Goal: Obtain resource: Obtain resource

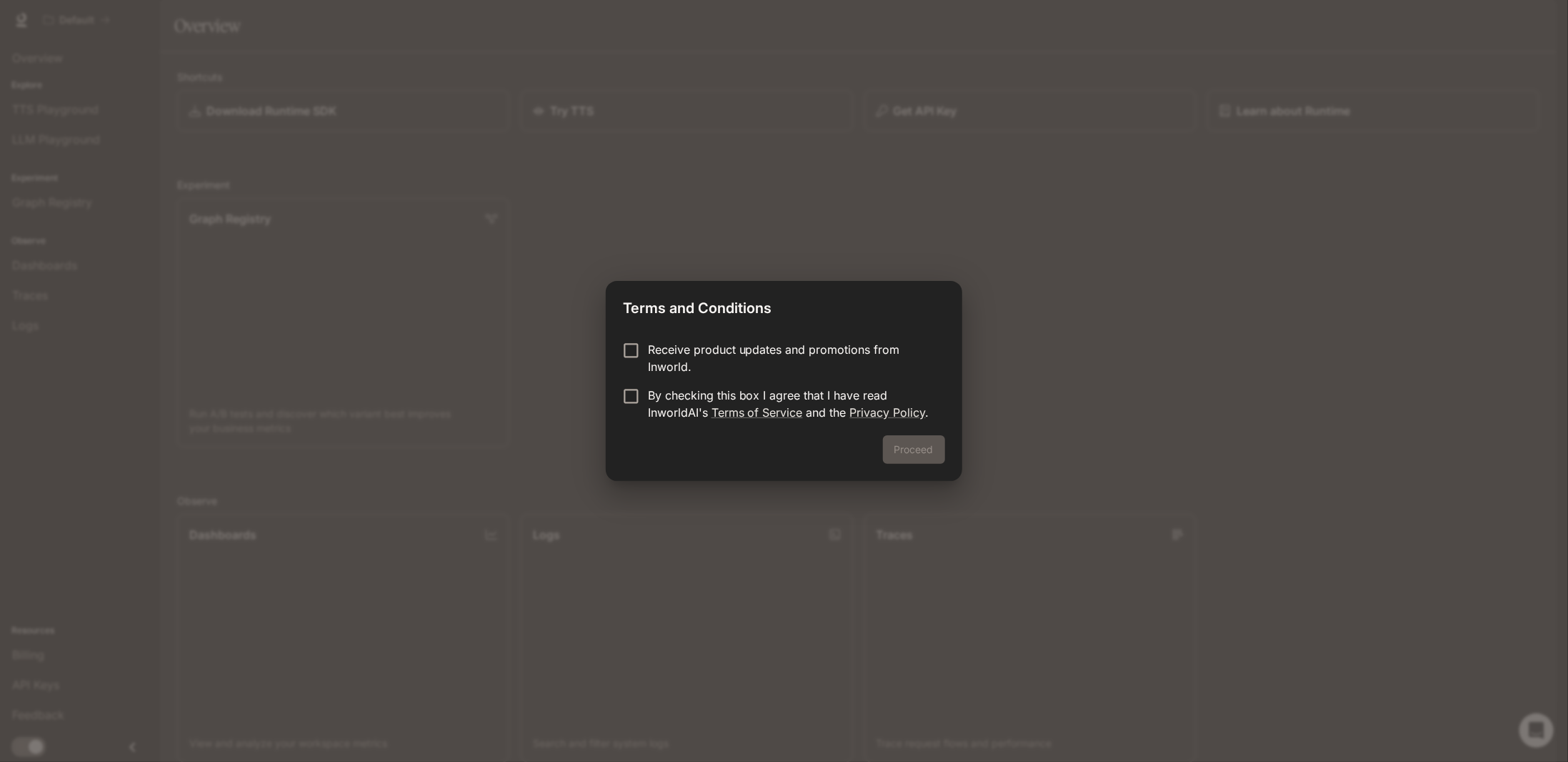
click at [855, 385] on form "Receive product updates and promotions from Inworld. By checking this box I agr…" at bounding box center [783, 381] width 322 height 80
click at [848, 390] on p "By checking this box I agree that I have read InworldAI's Terms of Service and …" at bounding box center [790, 403] width 286 height 34
click at [826, 349] on p "Receive product updates and promotions from Inworld." at bounding box center [790, 358] width 286 height 34
click at [806, 391] on p "By checking this box I agree that I have read InworldAI's Terms of Service and …" at bounding box center [790, 403] width 286 height 34
click at [907, 447] on button "Proceed" at bounding box center [914, 450] width 62 height 29
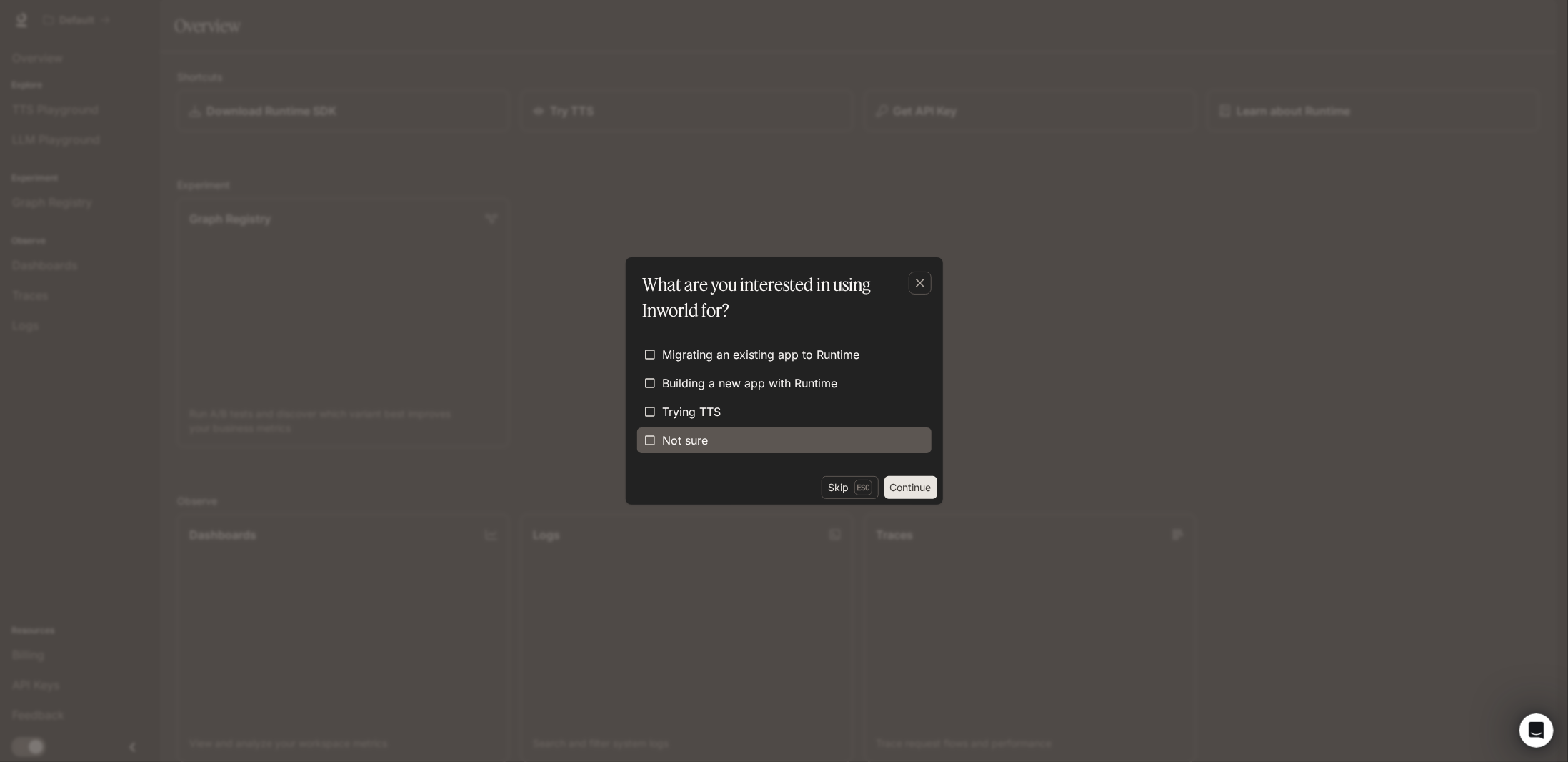
click at [889, 434] on label "Not sure" at bounding box center [784, 440] width 295 height 26
click at [915, 482] on button "Continue" at bounding box center [910, 487] width 53 height 23
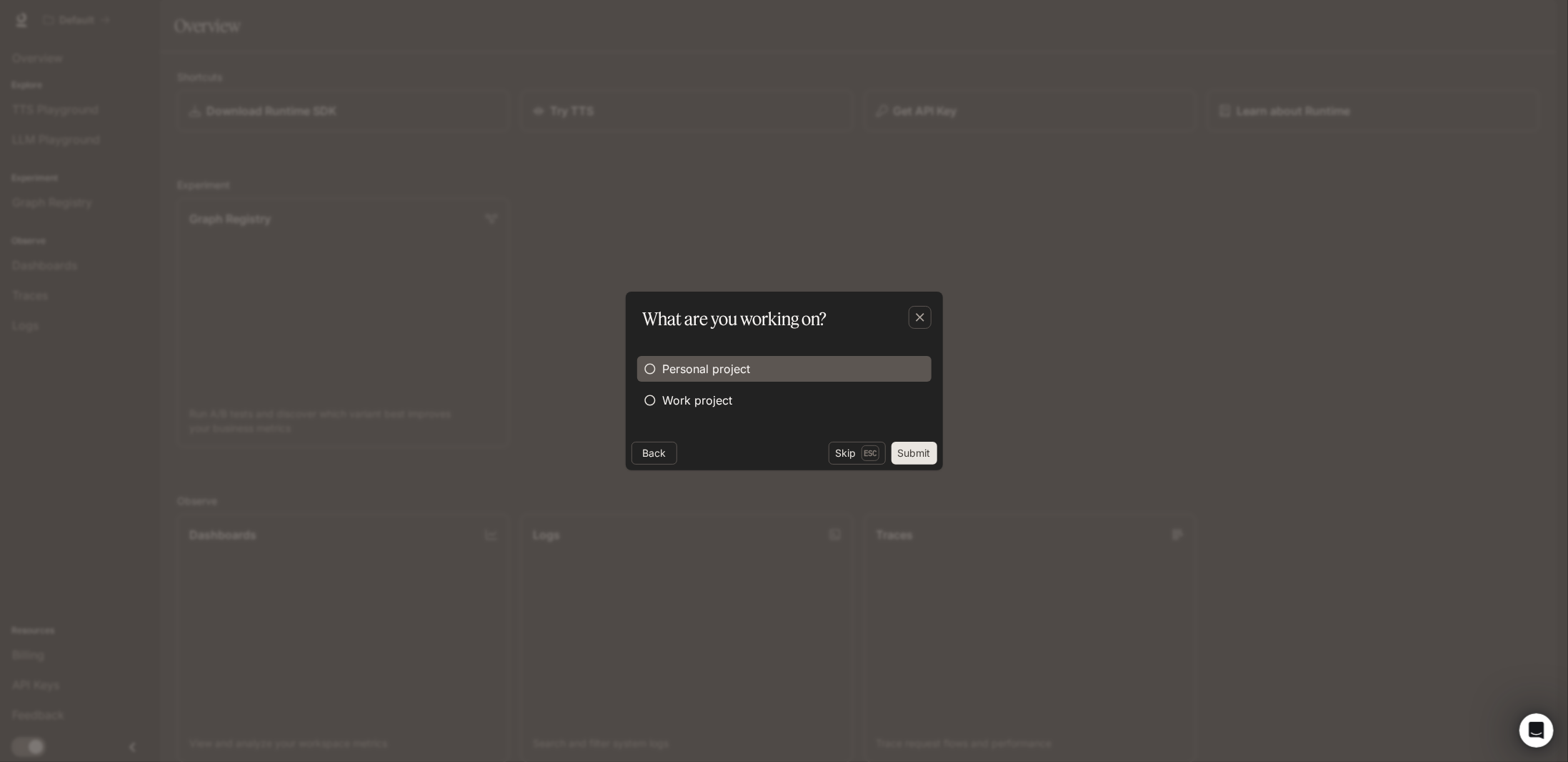
click at [744, 371] on span "Personal project" at bounding box center [707, 368] width 88 height 17
click at [897, 449] on button "Submit" at bounding box center [913, 453] width 46 height 23
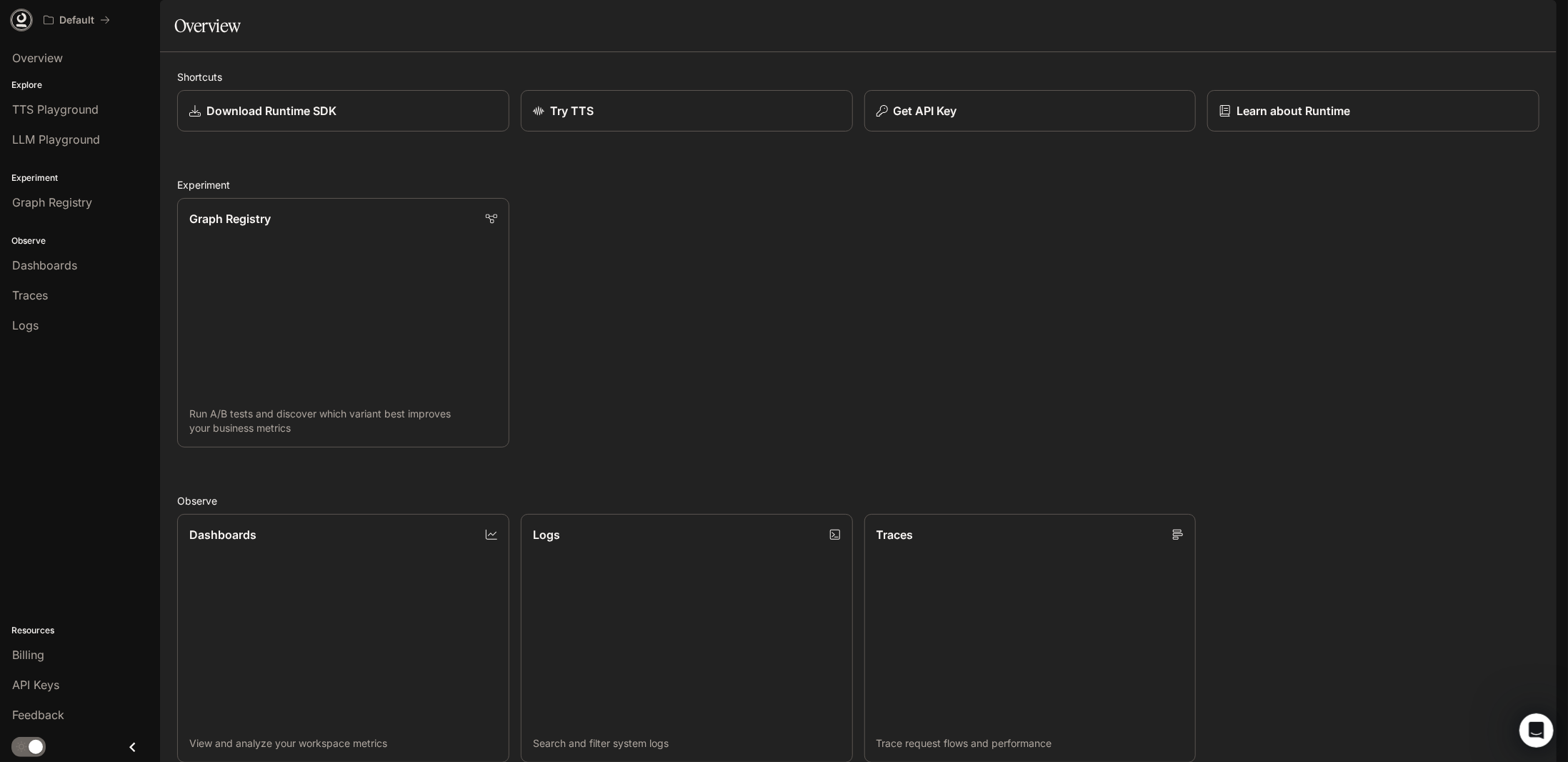
click at [29, 18] on link at bounding box center [21, 20] width 20 height 20
click at [912, 119] on p "Get API Key" at bounding box center [924, 110] width 65 height 17
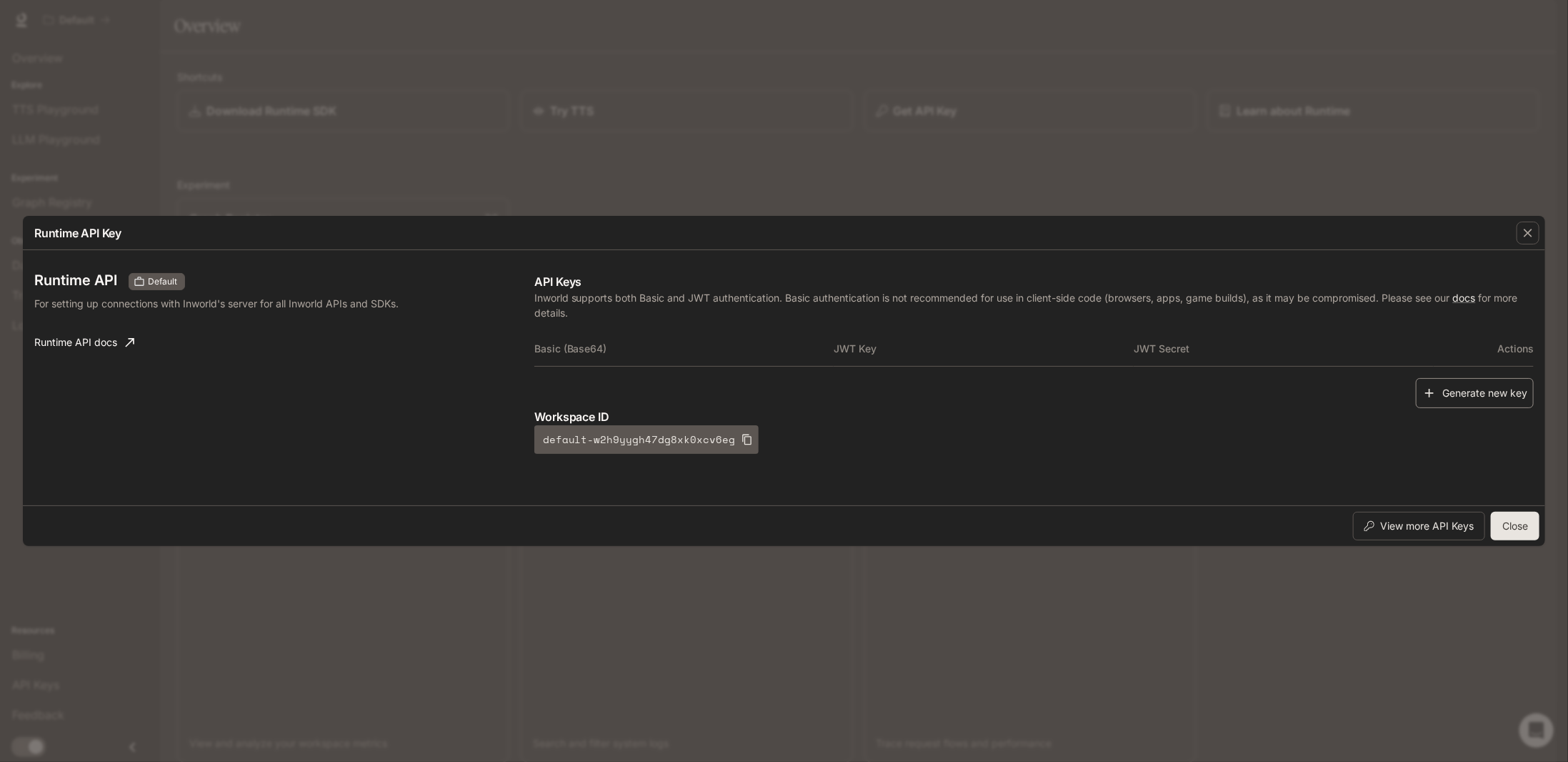
click at [1487, 387] on button "Generate new key" at bounding box center [1475, 393] width 118 height 30
click at [734, 346] on th "Basic (Base64)" at bounding box center [684, 348] width 300 height 34
click at [735, 355] on th "Basic (Base64)" at bounding box center [684, 348] width 300 height 34
click at [669, 349] on th "Basic (Base64)" at bounding box center [684, 348] width 300 height 34
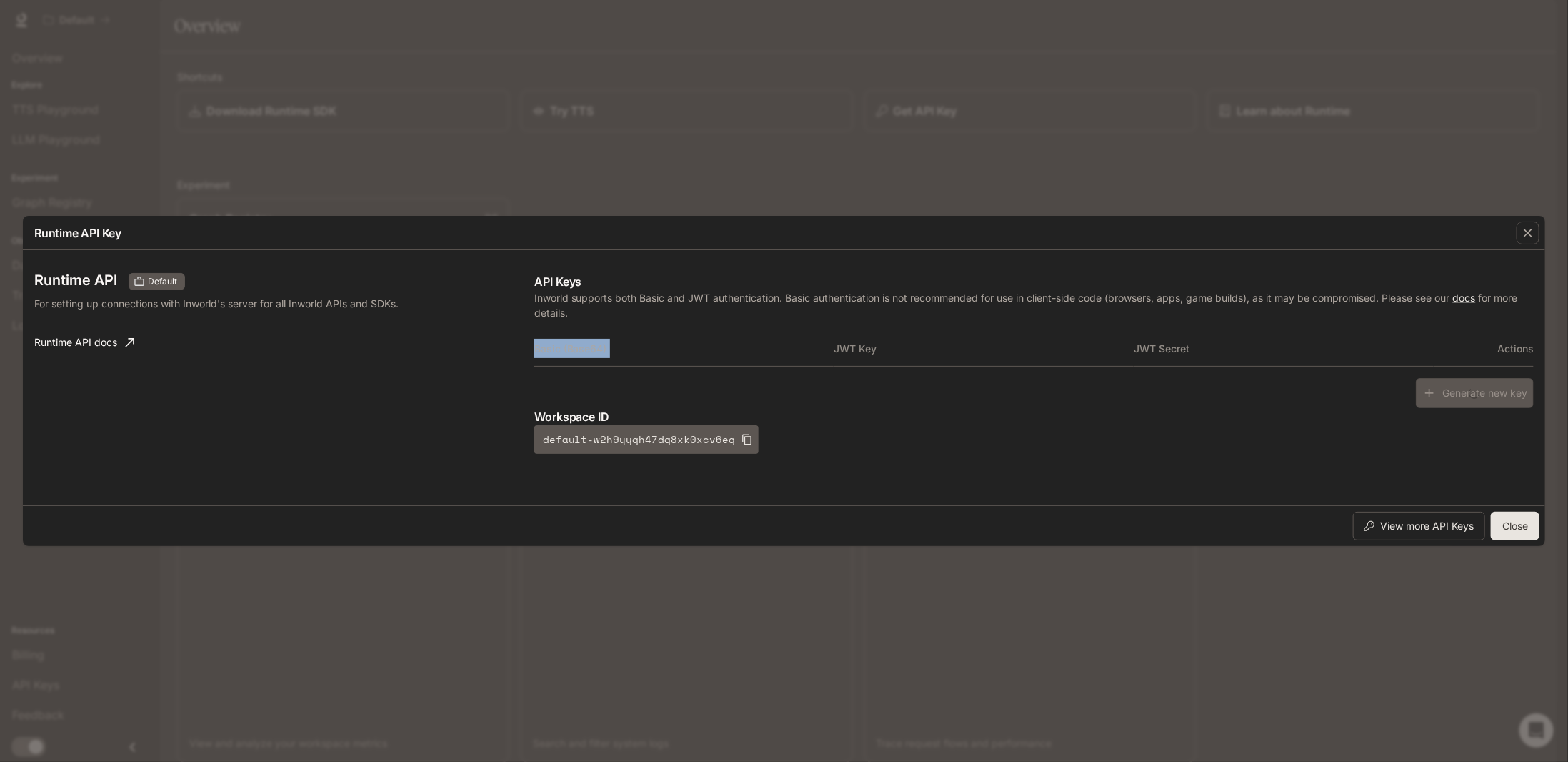
click at [668, 349] on th "Basic (Base64)" at bounding box center [684, 348] width 300 height 34
click at [1455, 383] on div "API Keys Inworld supports both Basic and JWT authentication. Basic authenticati…" at bounding box center [1033, 363] width 999 height 181
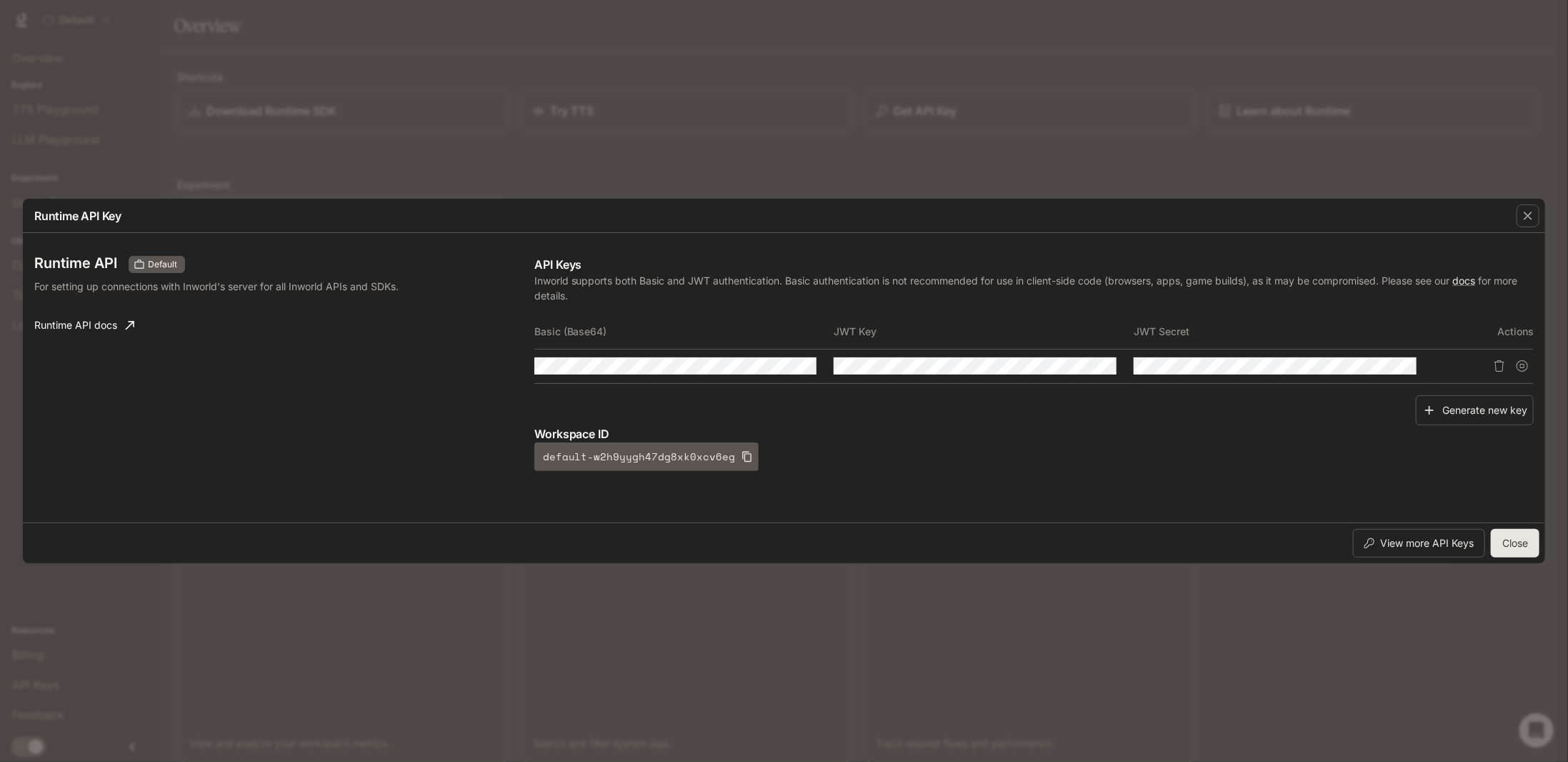
click at [1227, 402] on div "Generate new key" at bounding box center [1033, 411] width 999 height 30
click at [1494, 529] on button "Close" at bounding box center [1515, 543] width 49 height 29
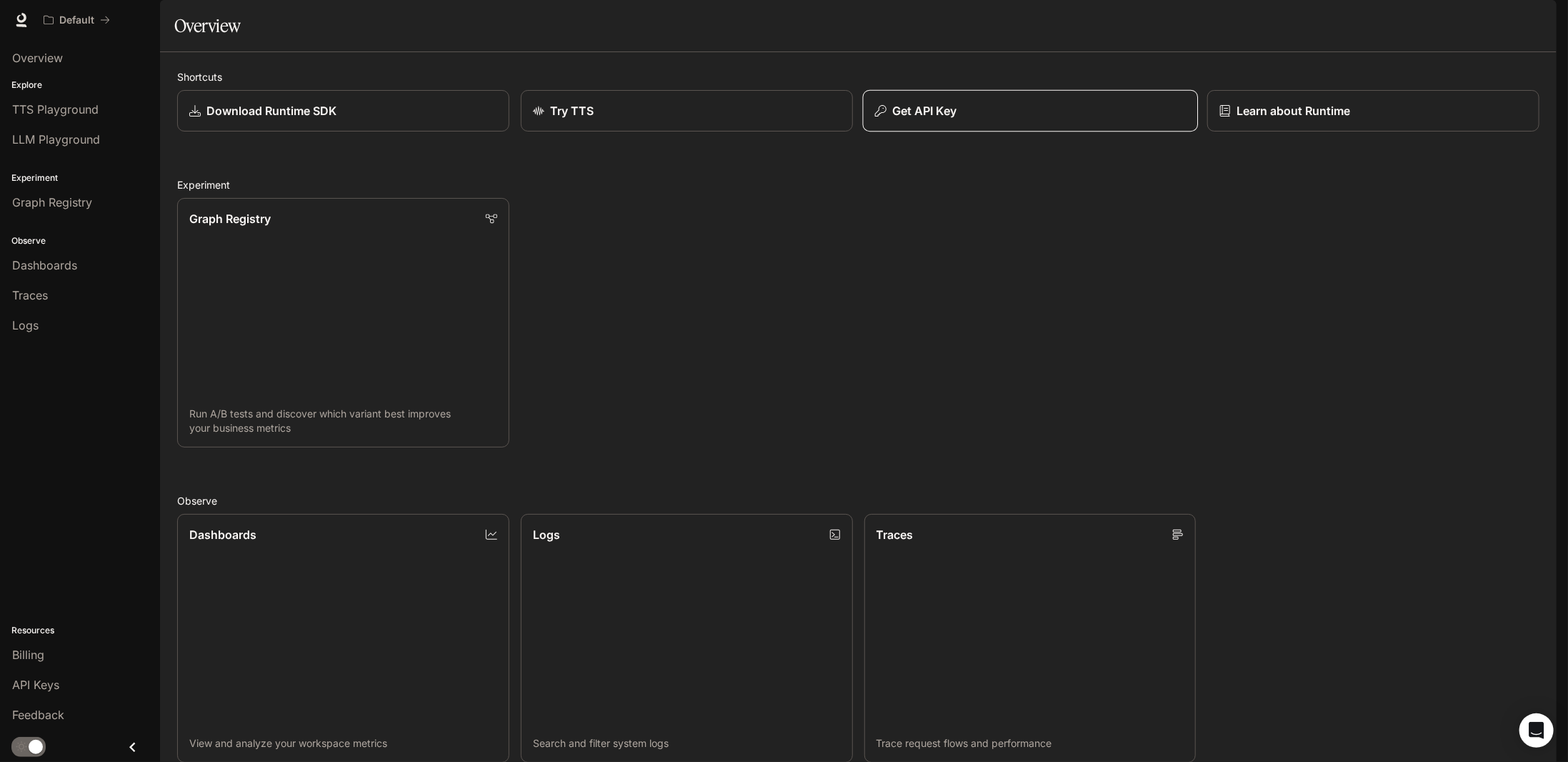
click at [1003, 119] on div "Get API Key" at bounding box center [1029, 110] width 311 height 17
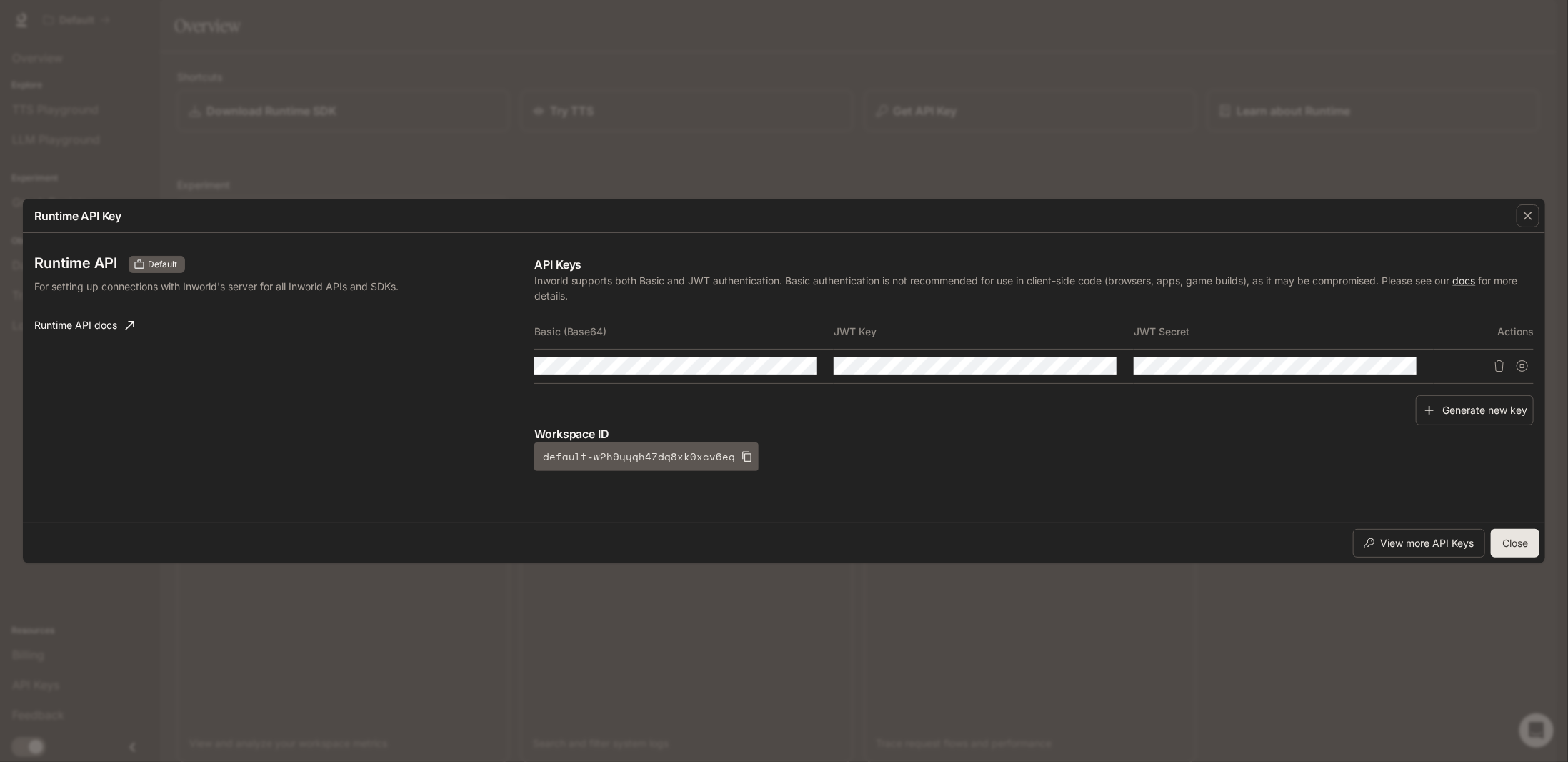
click at [981, 136] on div "Runtime API Key Runtime API Default For setting up connections with Inworld's s…" at bounding box center [784, 381] width 1568 height 762
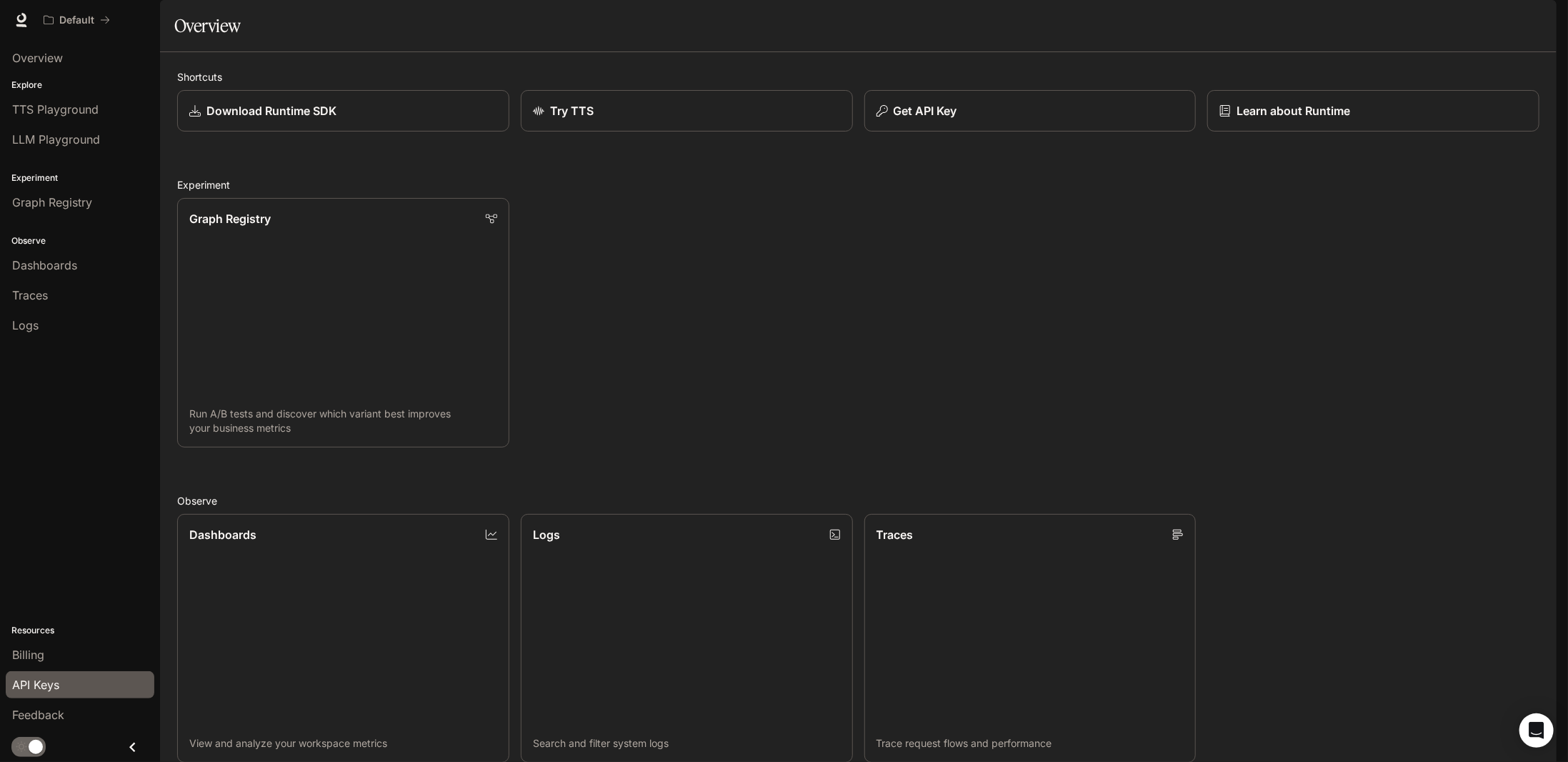
click at [78, 687] on div "API Keys" at bounding box center [80, 684] width 136 height 17
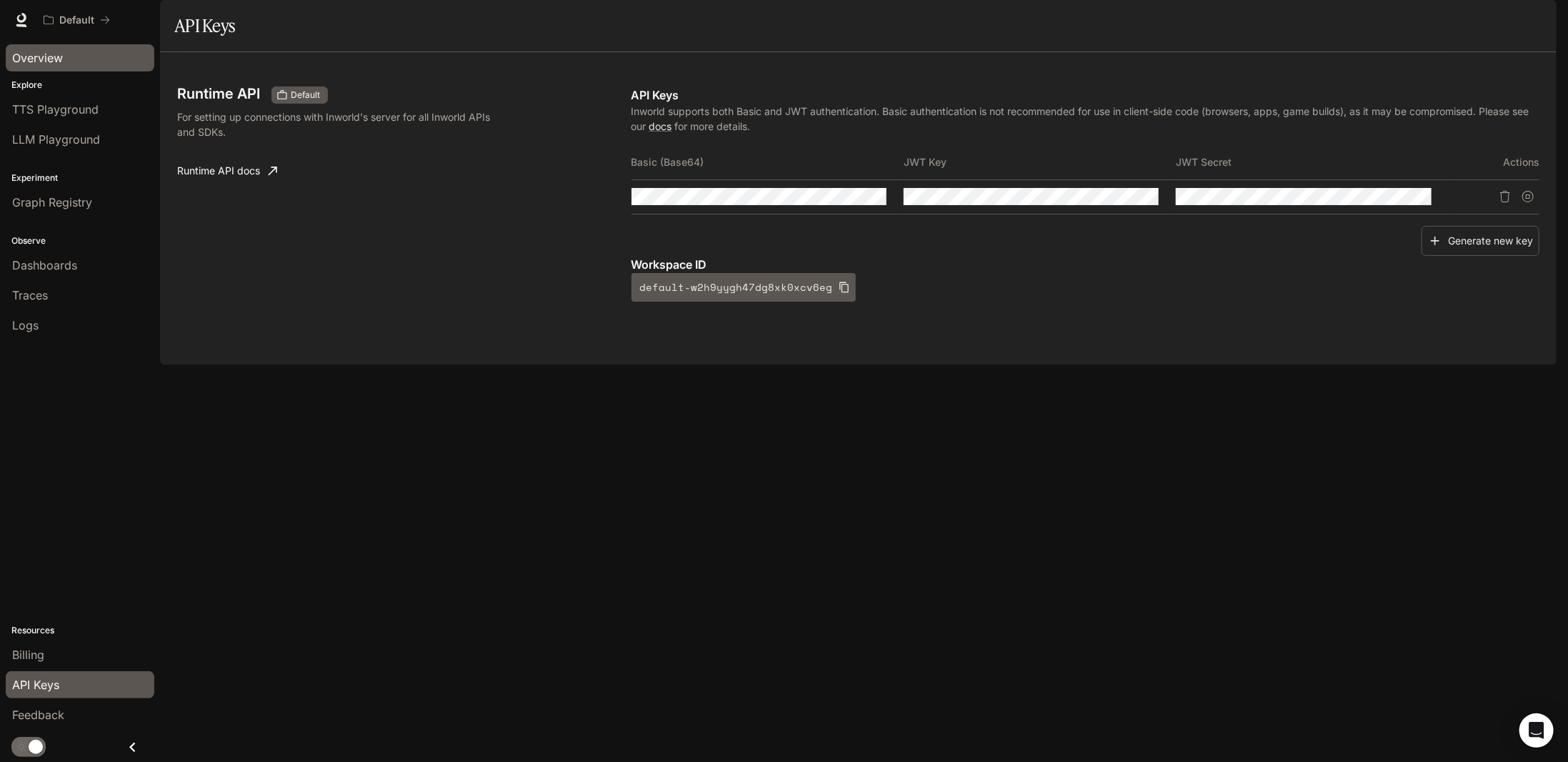
click at [57, 54] on span "Overview" at bounding box center [38, 58] width 51 height 17
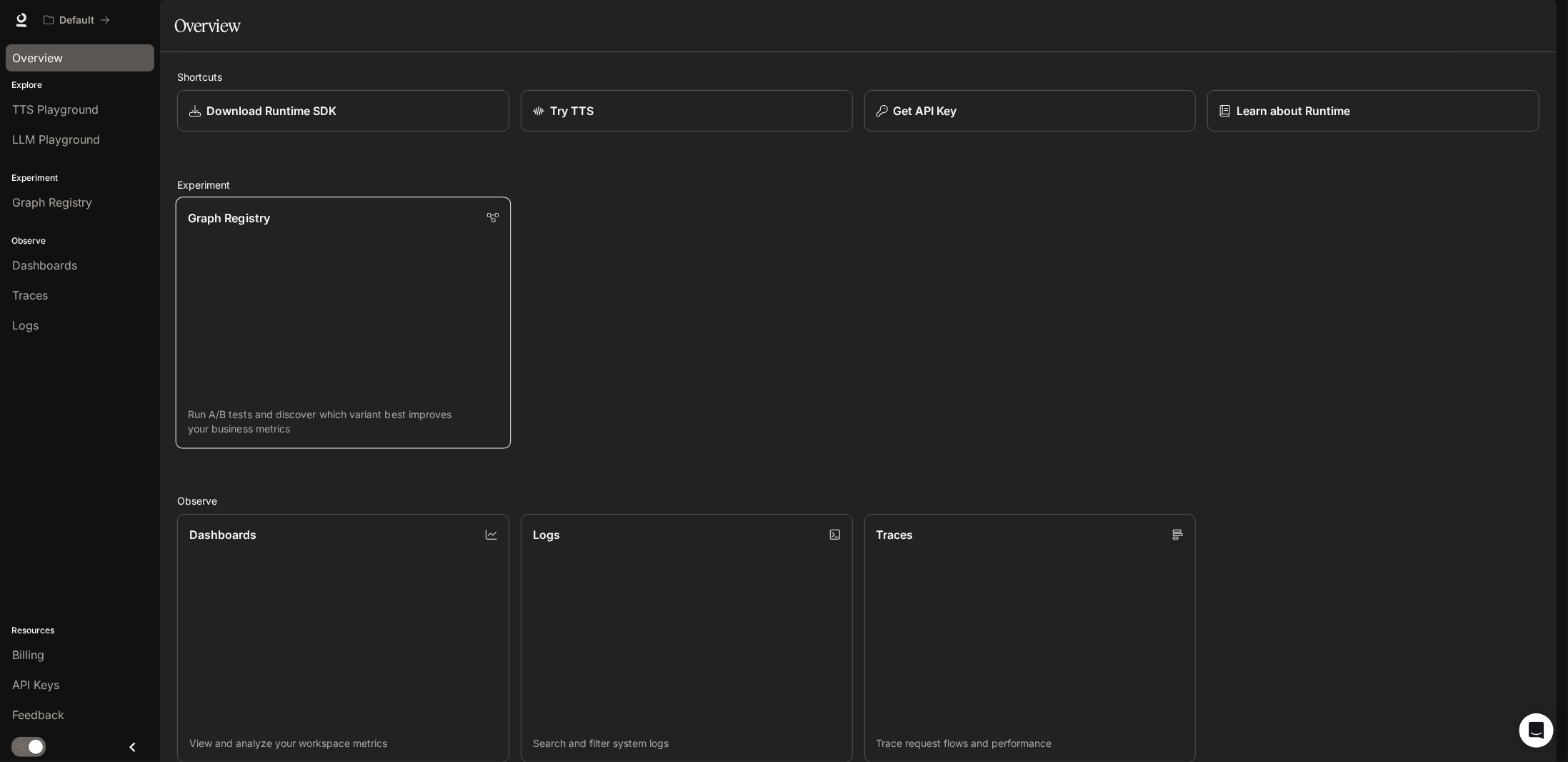
click at [449, 315] on link "Graph Registry Run A/B tests and discover which variant best improves your busi…" at bounding box center [343, 322] width 335 height 252
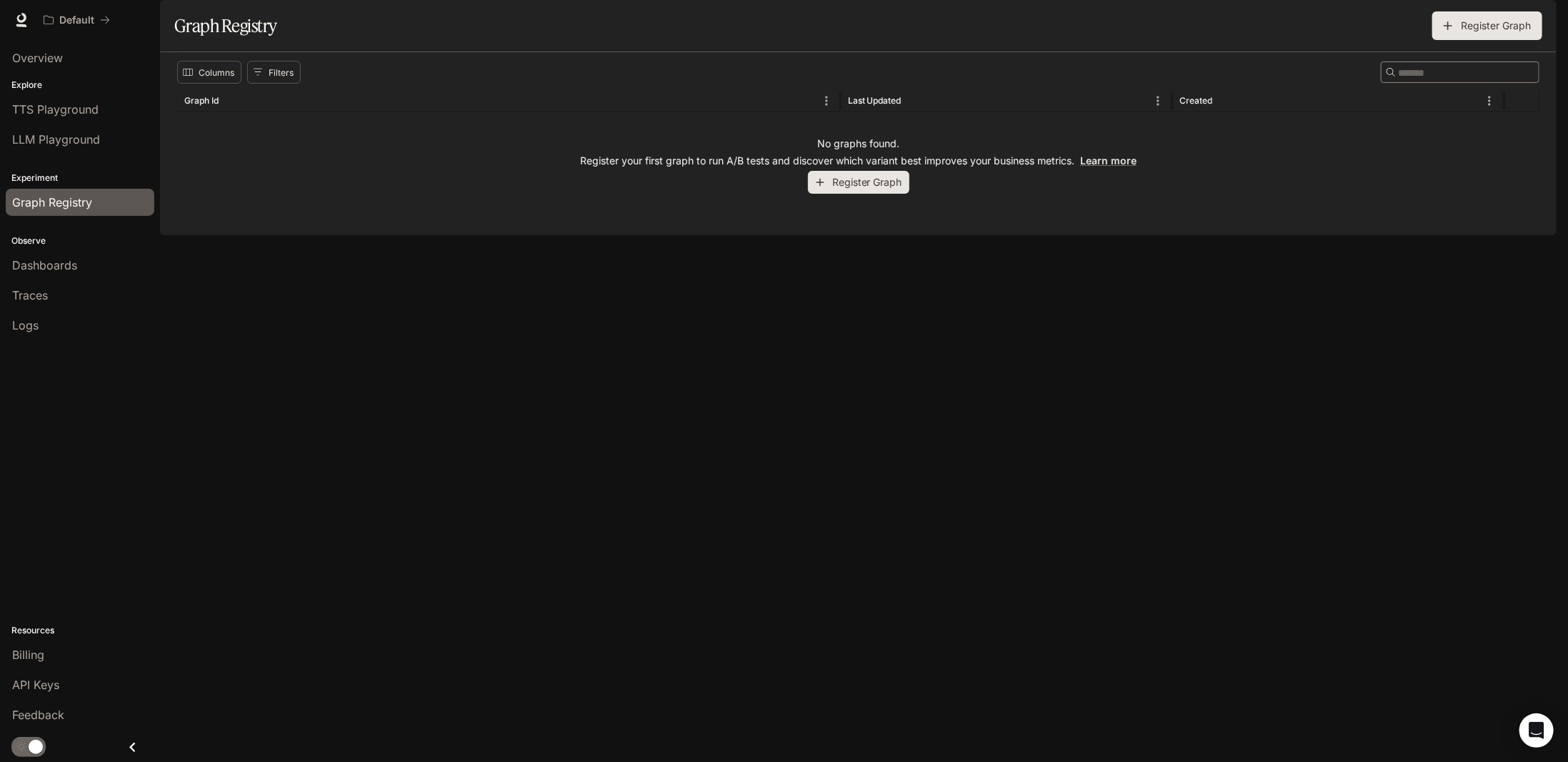
click at [818, 186] on icon "button" at bounding box center [820, 183] width 8 height 8
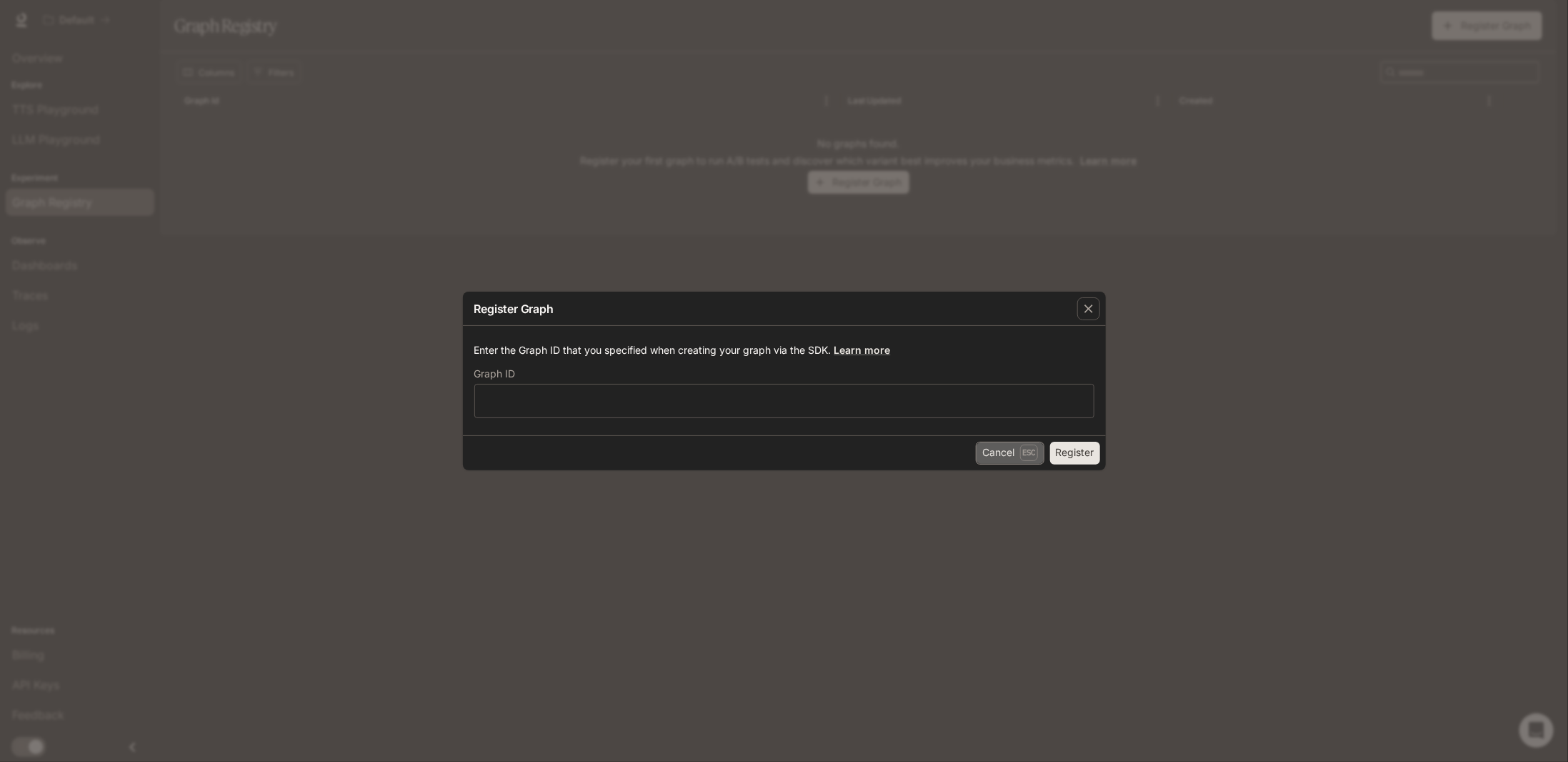
click at [1012, 447] on button "Cancel Esc" at bounding box center [1010, 453] width 69 height 23
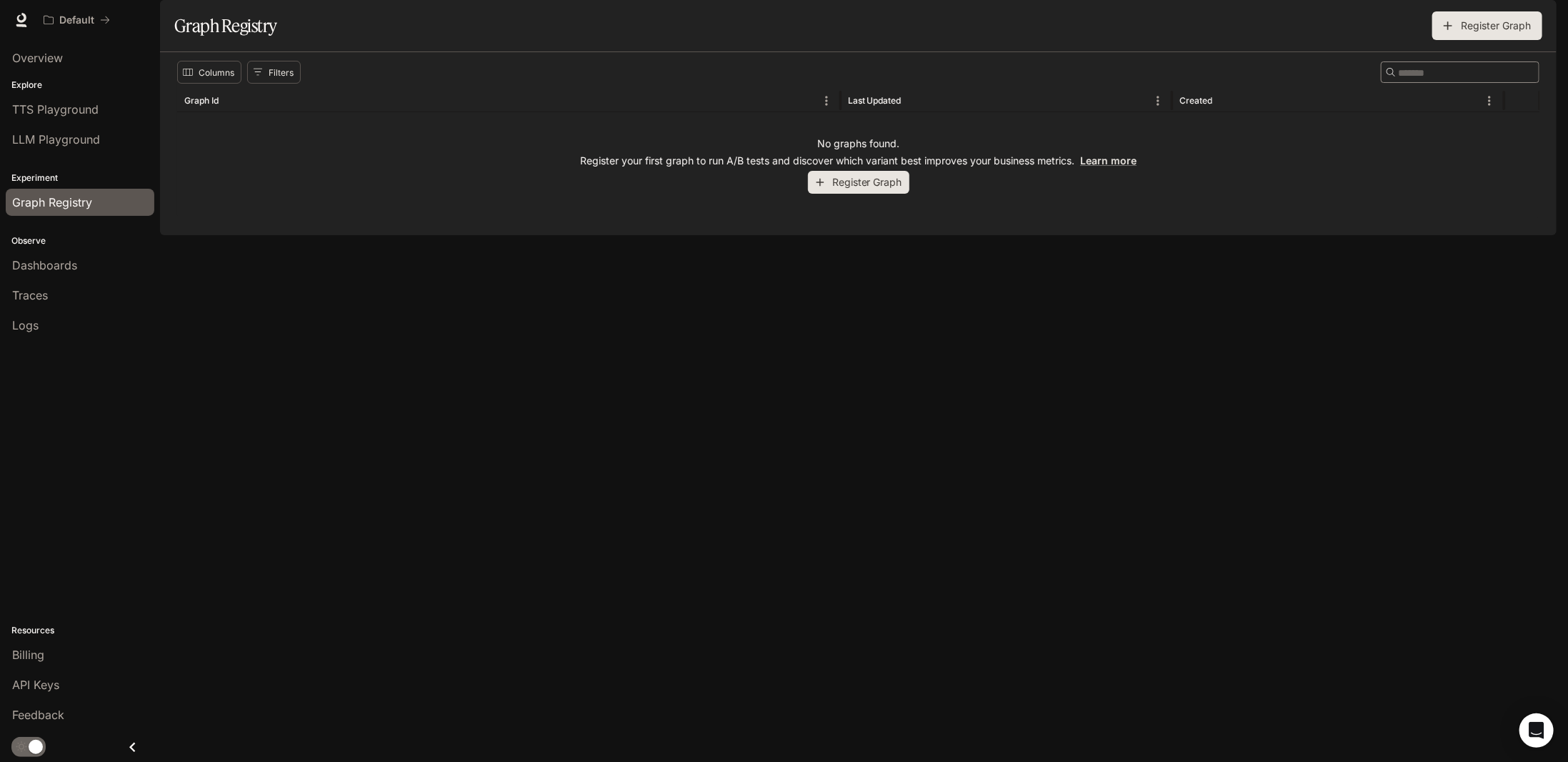
click at [93, 200] on div "Graph Registry" at bounding box center [80, 201] width 136 height 17
click at [89, 136] on span "LLM Playground" at bounding box center [56, 139] width 88 height 17
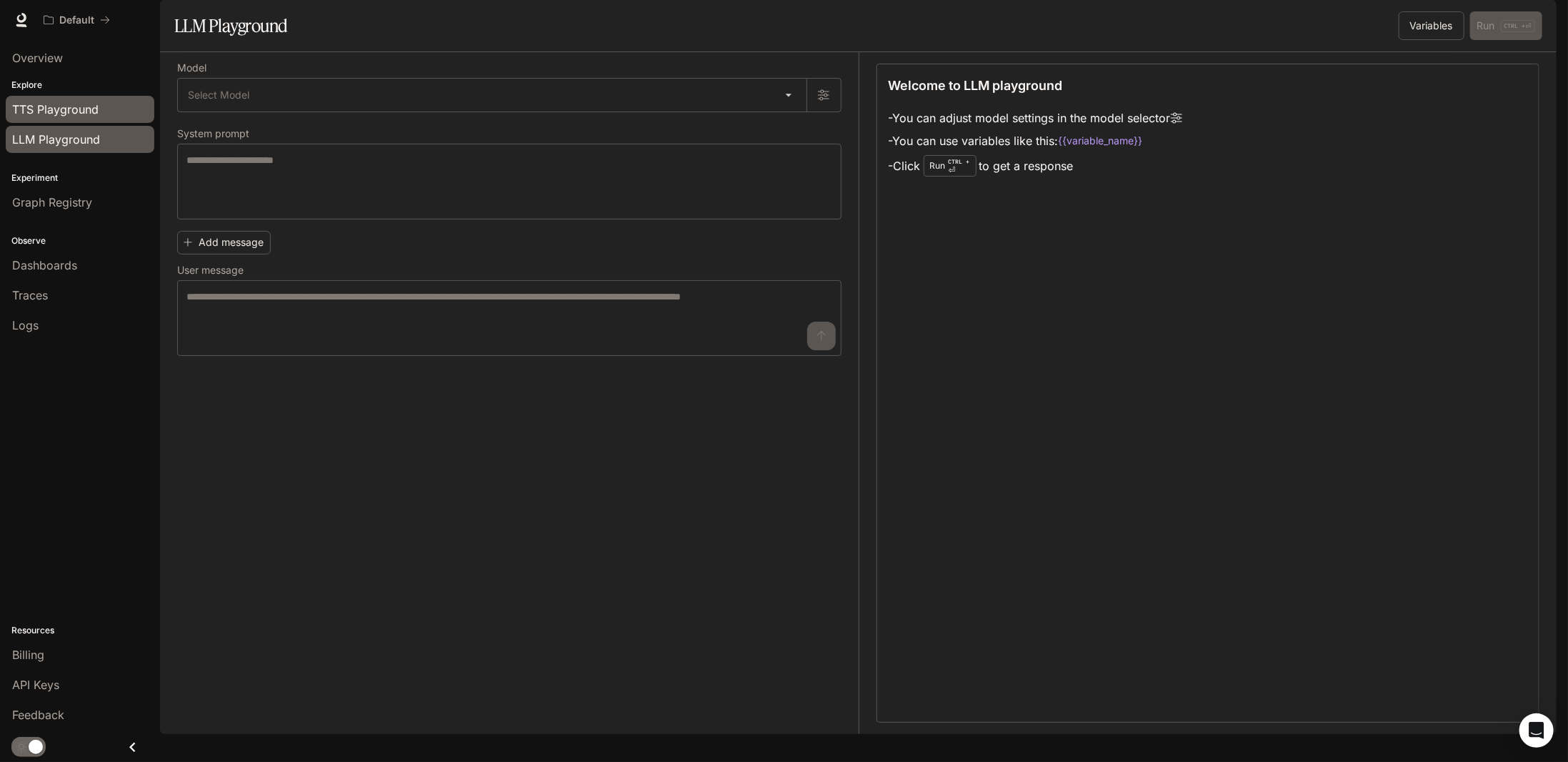
click at [92, 120] on link "TTS Playground" at bounding box center [80, 109] width 148 height 27
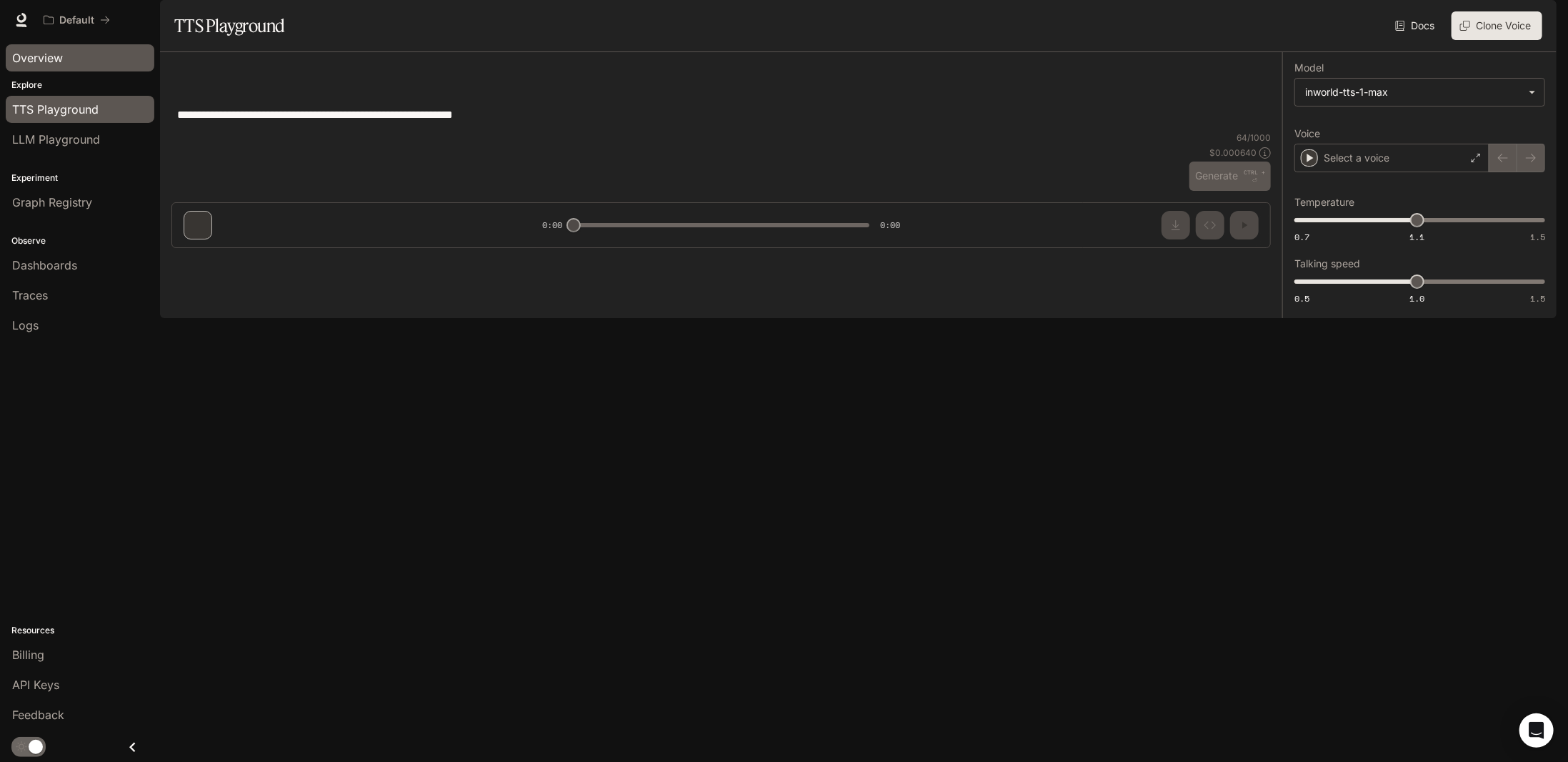
click at [73, 55] on div "Overview" at bounding box center [80, 58] width 136 height 17
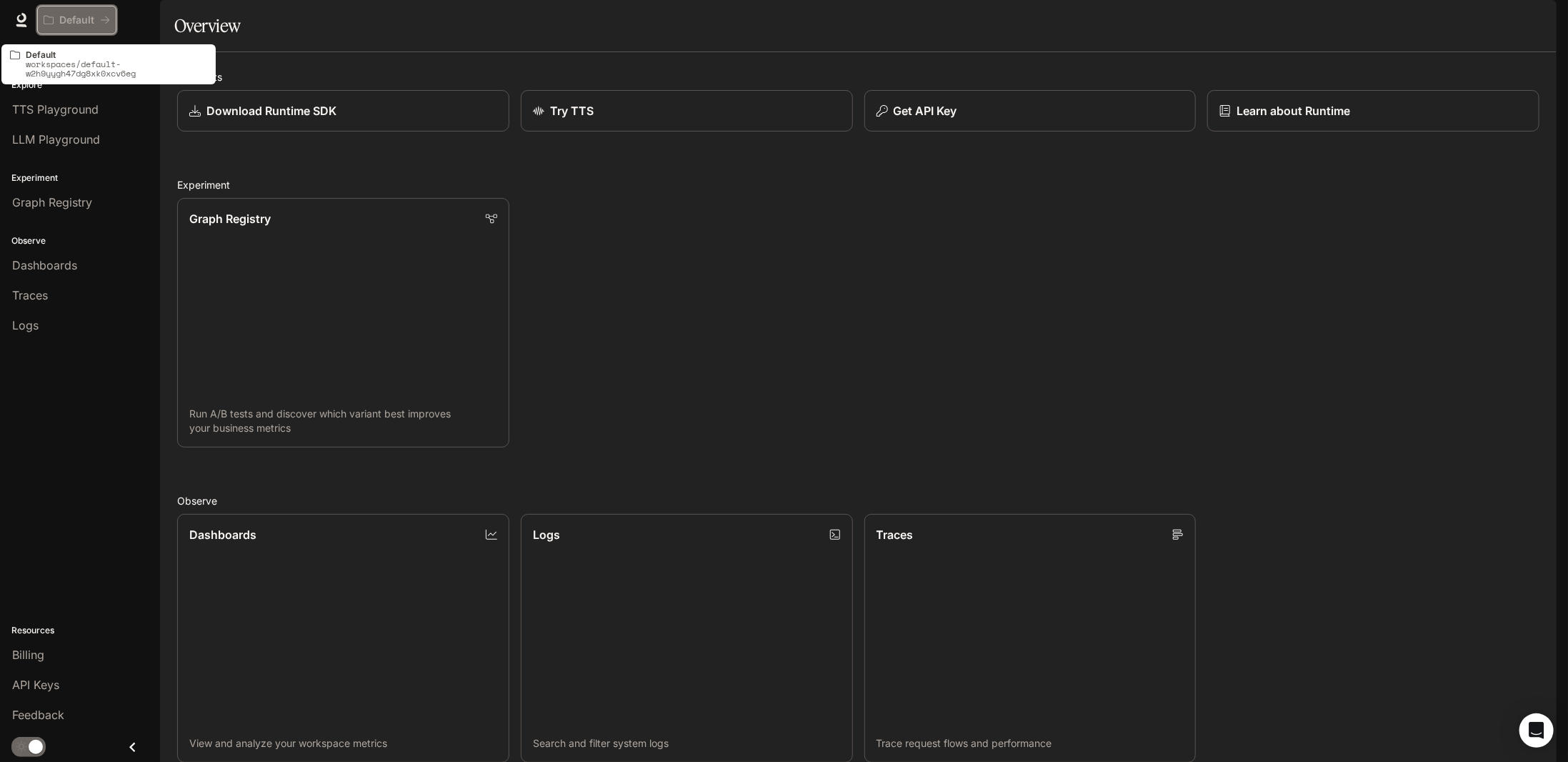
click at [76, 17] on p "Default" at bounding box center [77, 20] width 35 height 12
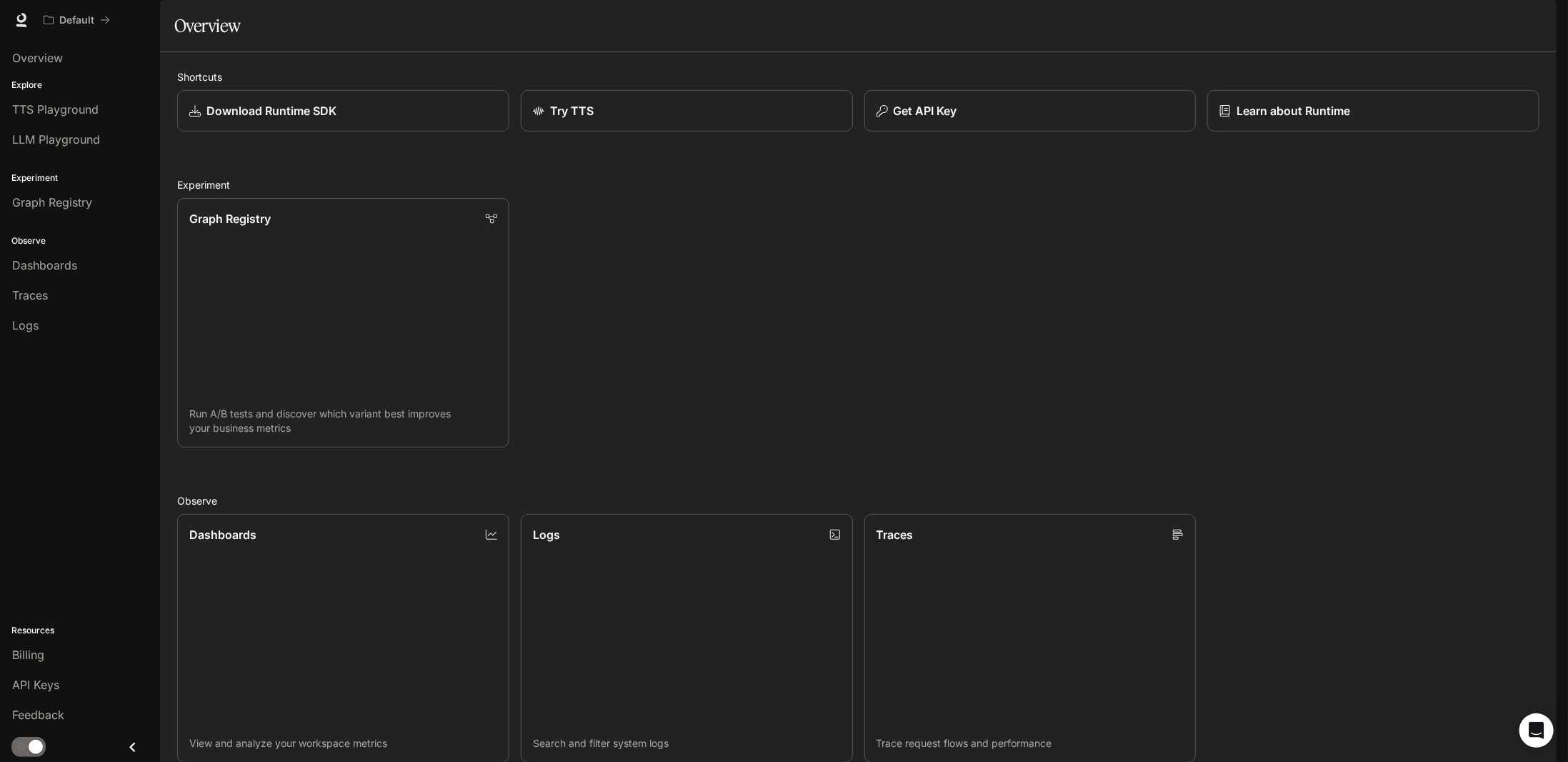
click at [729, 265] on div "Graph Registry Run A/B tests and discover which variant best improves your busi…" at bounding box center [853, 316] width 1373 height 261
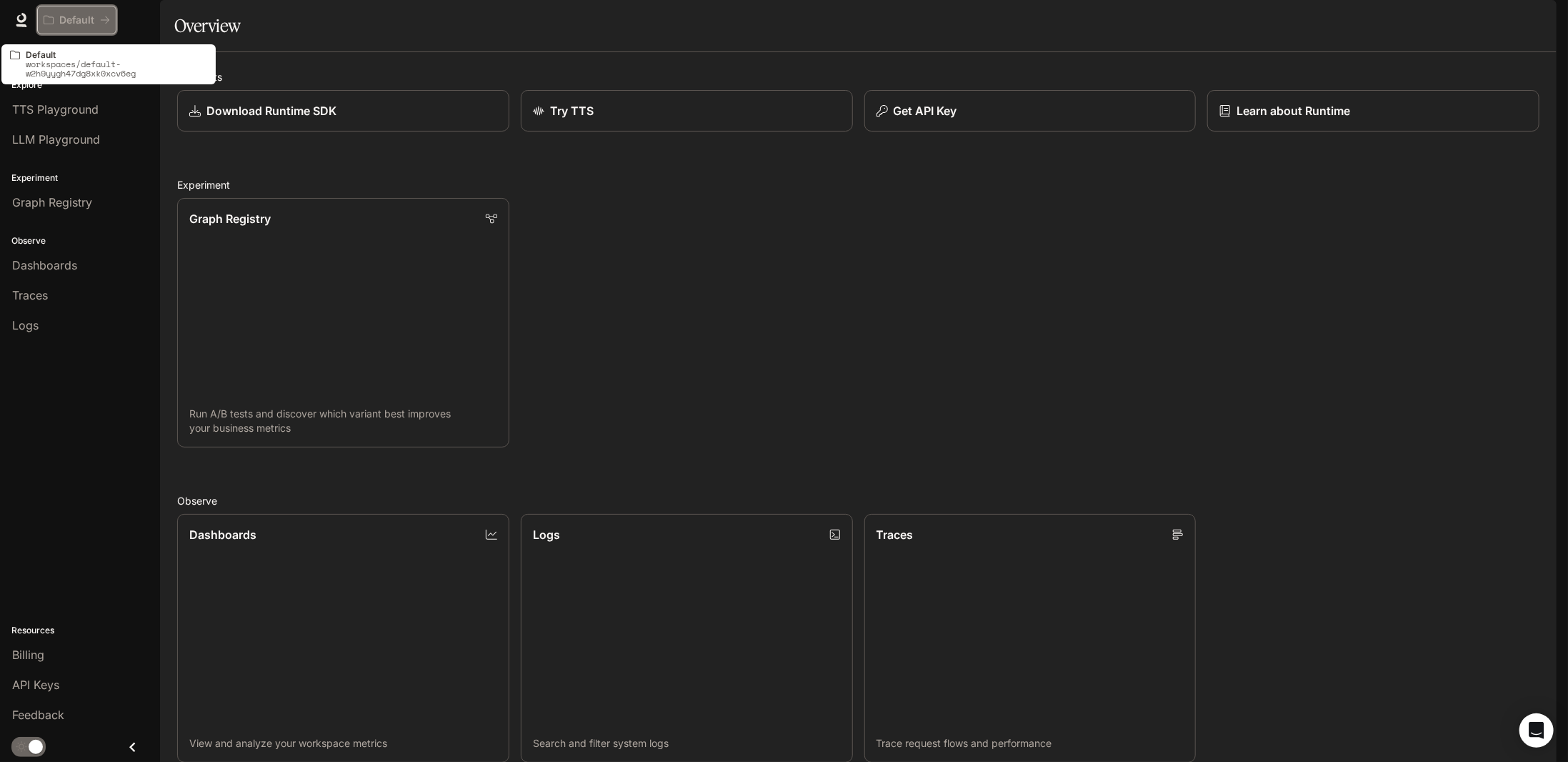
click at [65, 18] on p "Default" at bounding box center [77, 20] width 35 height 12
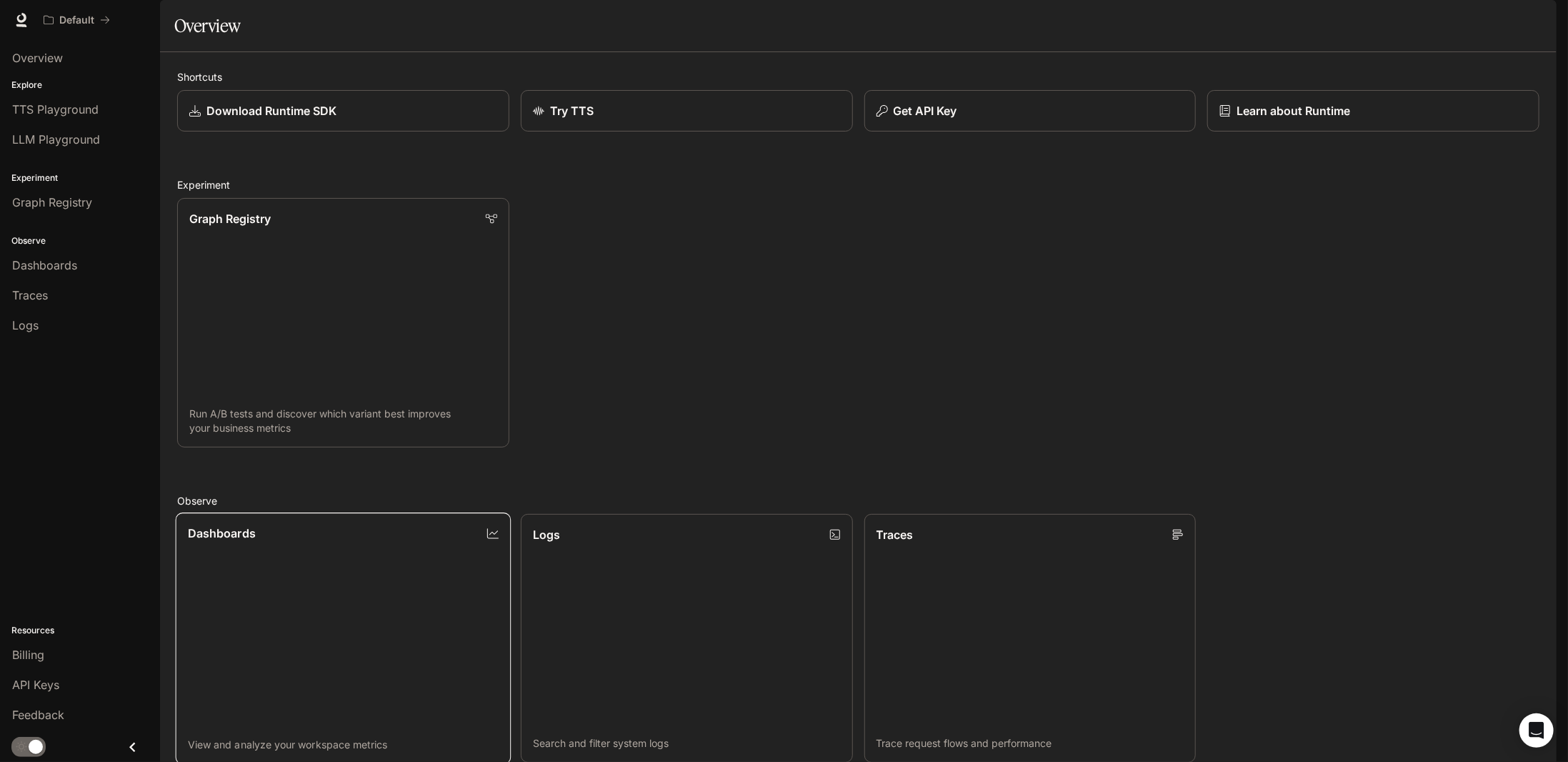
scroll to position [379, 0]
click at [127, 748] on icon "Close drawer" at bounding box center [133, 747] width 19 height 19
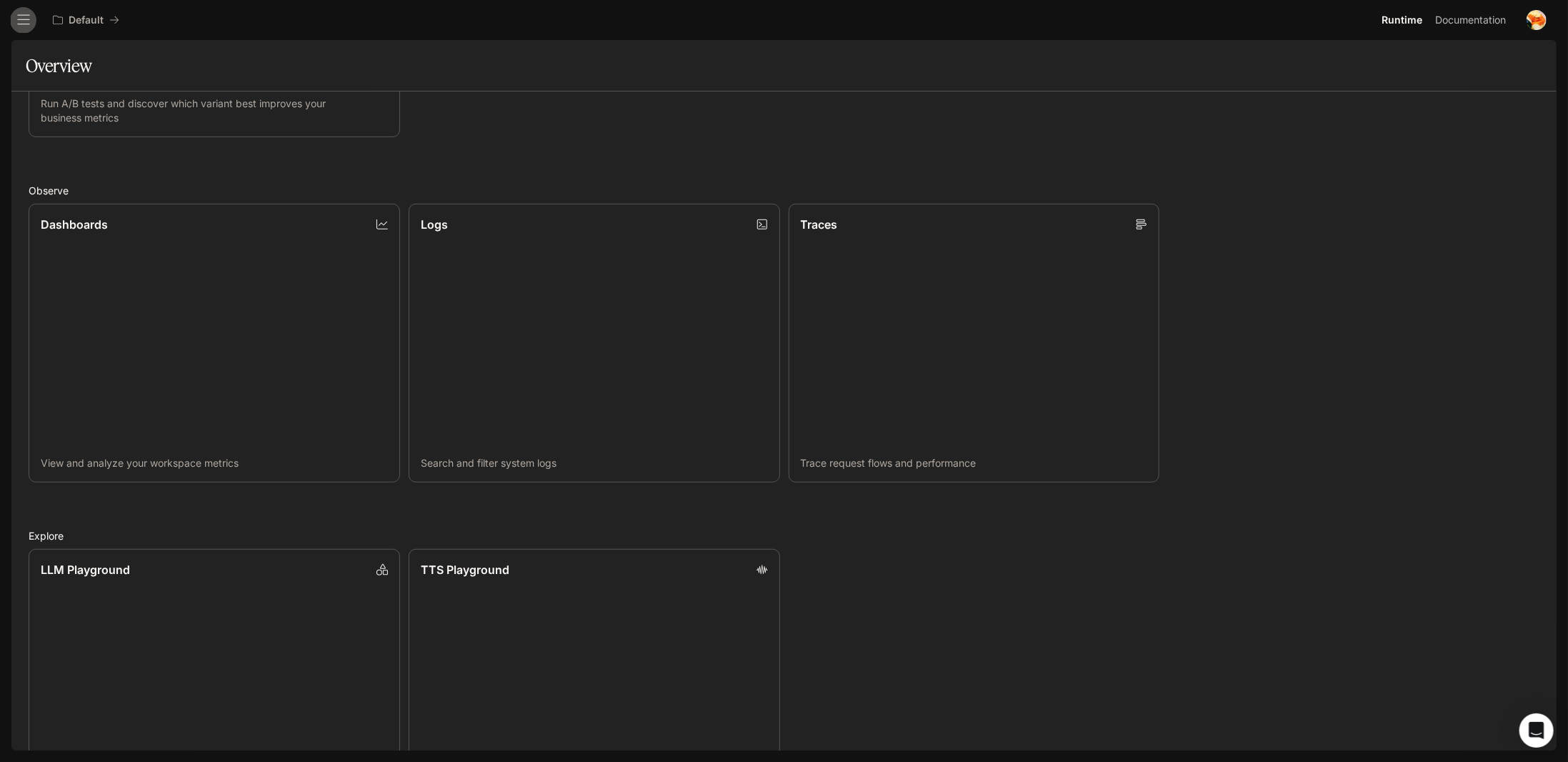
click at [20, 14] on icon "open drawer" at bounding box center [24, 20] width 14 height 14
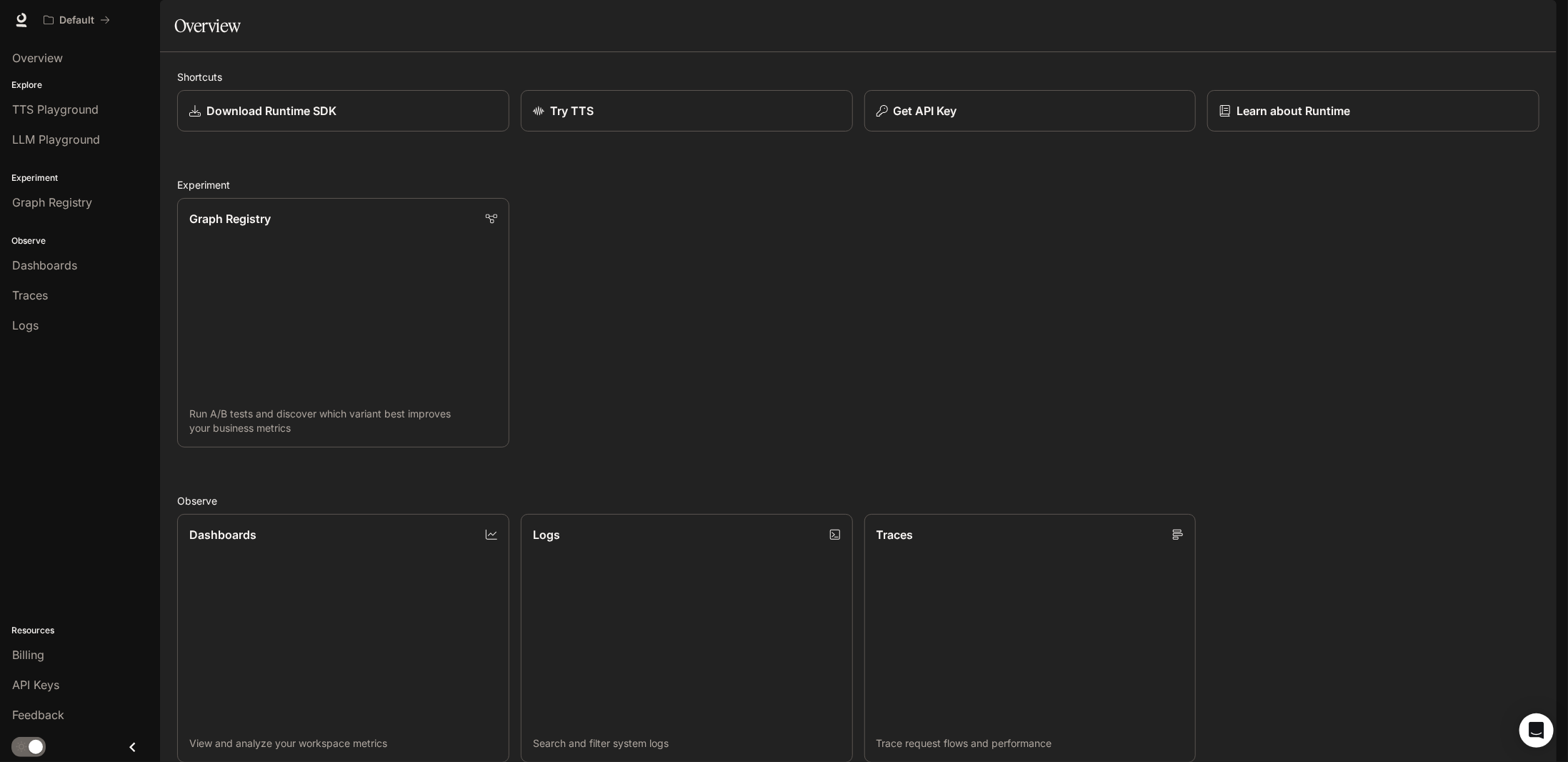
click at [38, 736] on div "main menu drawer" at bounding box center [80, 747] width 160 height 30
click at [1416, 21] on span "Runtime" at bounding box center [1401, 20] width 41 height 18
click at [363, 119] on div "Download Runtime SDK" at bounding box center [343, 110] width 311 height 17
